Goal: Transaction & Acquisition: Purchase product/service

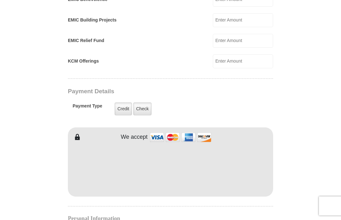
scroll to position [442, 0]
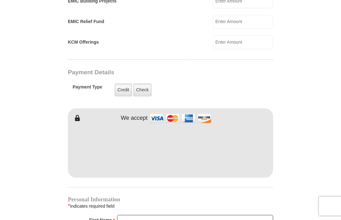
click at [123, 90] on label "Credit" at bounding box center [123, 89] width 17 height 13
click at [0, 0] on input "Credit" at bounding box center [0, 0] width 0 height 0
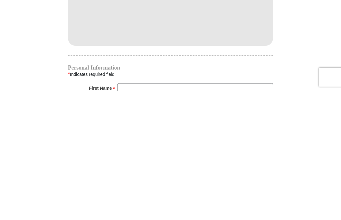
scroll to position [574, 0]
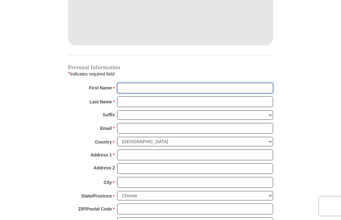
click at [134, 89] on input "First Name *" at bounding box center [195, 88] width 156 height 11
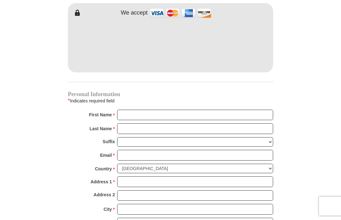
scroll to position [552, 0]
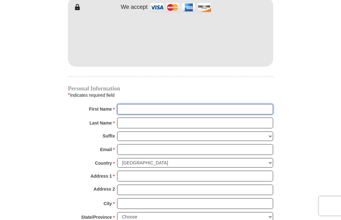
click at [132, 110] on input "First Name *" at bounding box center [195, 109] width 156 height 11
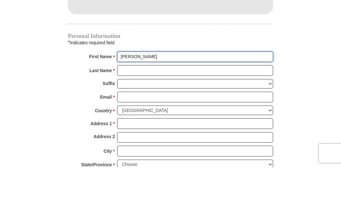
type input "Deloris"
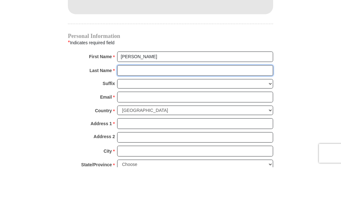
click at [128, 118] on input "Last Name *" at bounding box center [195, 123] width 156 height 11
type input "McElroy"
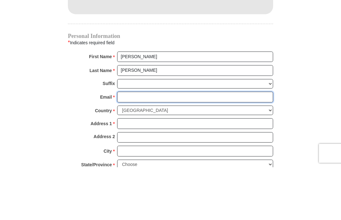
click at [131, 144] on input "Email *" at bounding box center [195, 149] width 156 height 11
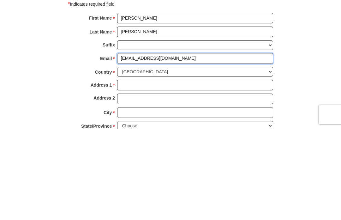
type input "pastorbg1@gmail.com"
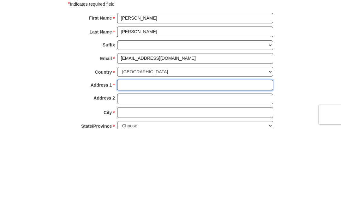
click at [131, 171] on input "Address 1 *" at bounding box center [195, 176] width 156 height 11
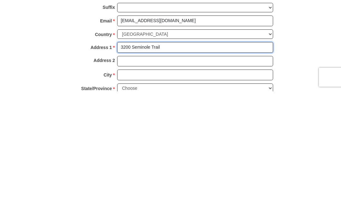
scroll to position [553, 0]
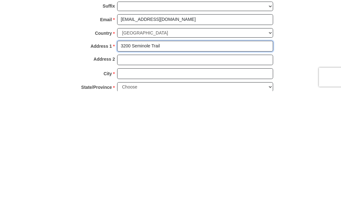
type input "3200 Seminole Trail"
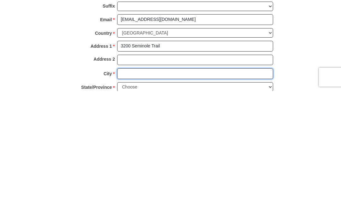
click at [129, 197] on input "City *" at bounding box center [195, 202] width 156 height 11
type input "Sherwood"
click at [268, 211] on select "Choose [US_STATE] [US_STATE] [US_STATE] [US_STATE] [US_STATE] Armed Forces Amer…" at bounding box center [195, 216] width 156 height 10
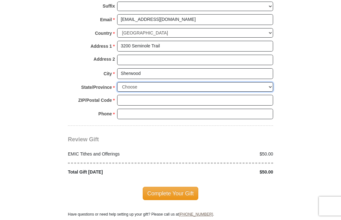
select select "AR"
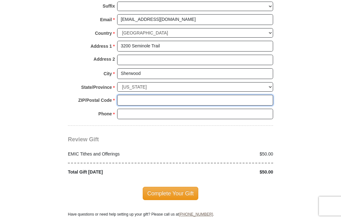
click at [134, 95] on input "ZIP/Postal Code *" at bounding box center [195, 100] width 156 height 11
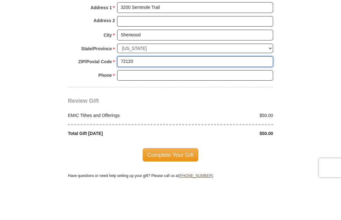
type input "72120"
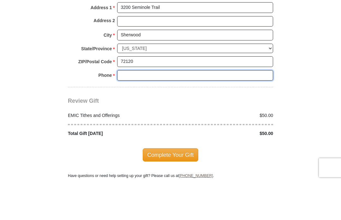
click at [129, 109] on input "Phone * *" at bounding box center [195, 114] width 156 height 11
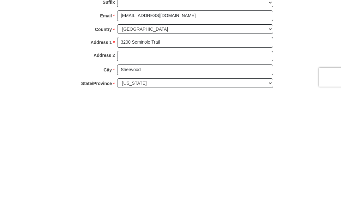
scroll to position [557, 0]
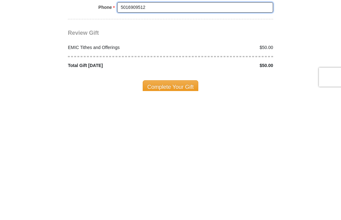
type input "5016909512"
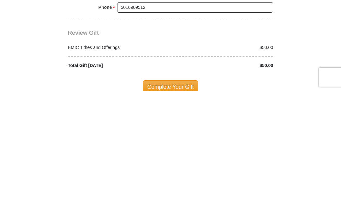
click at [181, 209] on span "Complete Your Gift" at bounding box center [171, 215] width 56 height 13
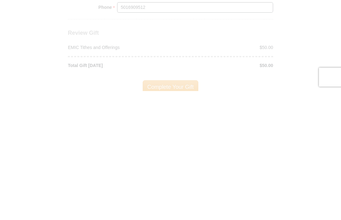
scroll to position [789, 0]
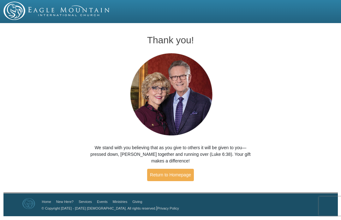
click at [169, 171] on link "Return to Homepage" at bounding box center [170, 174] width 47 height 12
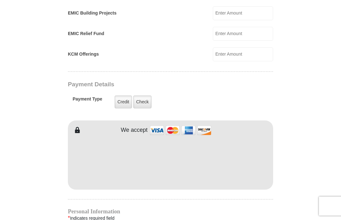
scroll to position [445, 0]
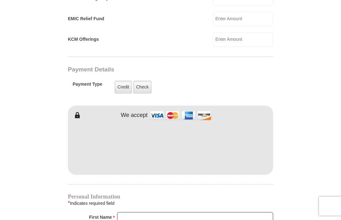
click at [123, 89] on label "Credit" at bounding box center [123, 86] width 17 height 13
click at [0, 0] on input "Credit" at bounding box center [0, 0] width 0 height 0
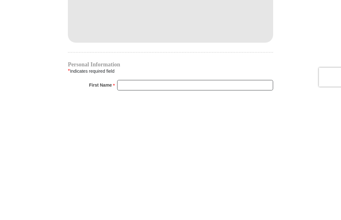
scroll to position [461, 0]
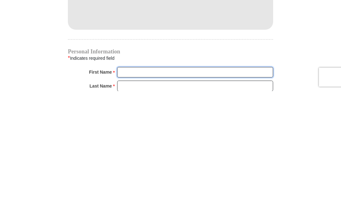
click at [128, 196] on input "First Name *" at bounding box center [195, 201] width 156 height 11
type input "[PERSON_NAME] & [PERSON_NAME]"
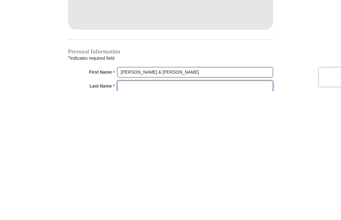
click at [133, 209] on input "Last Name *" at bounding box center [195, 214] width 156 height 11
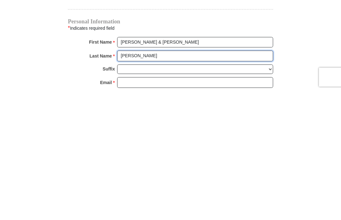
scroll to position [496, 0]
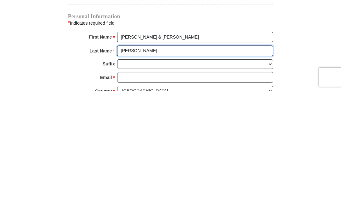
type input "[PERSON_NAME]"
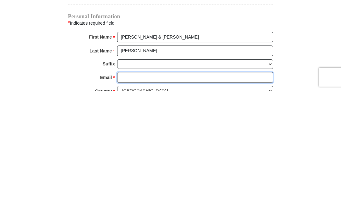
click at [127, 201] on input "Email *" at bounding box center [195, 206] width 156 height 11
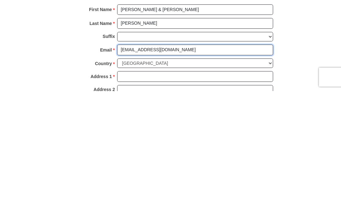
scroll to position [523, 0]
type input "[EMAIL_ADDRESS][DOMAIN_NAME]"
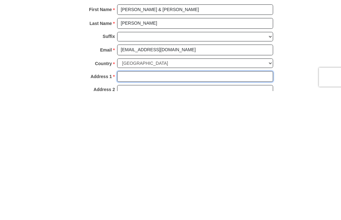
click at [132, 200] on input "Address 1 *" at bounding box center [195, 205] width 156 height 11
type input "[STREET_ADDRESS]"
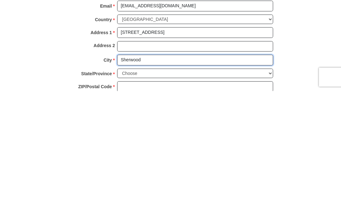
type input "Sherwood"
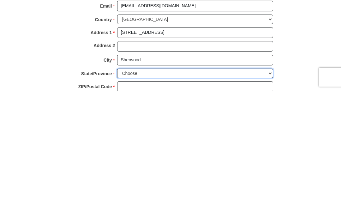
click at [268, 197] on select "Choose [US_STATE] [US_STATE] [US_STATE] [US_STATE] [US_STATE] Armed Forces Amer…" at bounding box center [195, 202] width 156 height 10
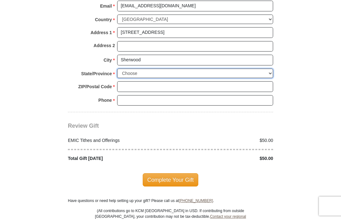
select select "AR"
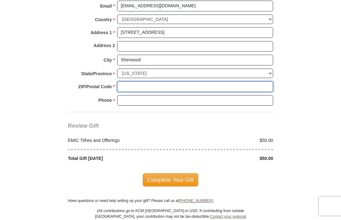
click at [132, 81] on input "ZIP/Postal Code *" at bounding box center [195, 86] width 156 height 11
type input "72120"
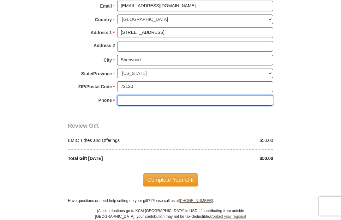
click at [130, 100] on input "Phone * *" at bounding box center [195, 100] width 156 height 11
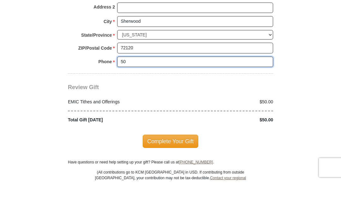
type input "5"
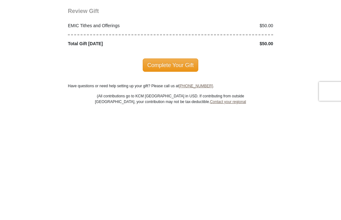
type input "9725672105"
click at [183, 173] on span "Complete Your Gift" at bounding box center [171, 179] width 56 height 13
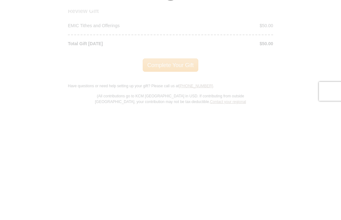
scroll to position [810, 0]
